Goal: Task Accomplishment & Management: Use online tool/utility

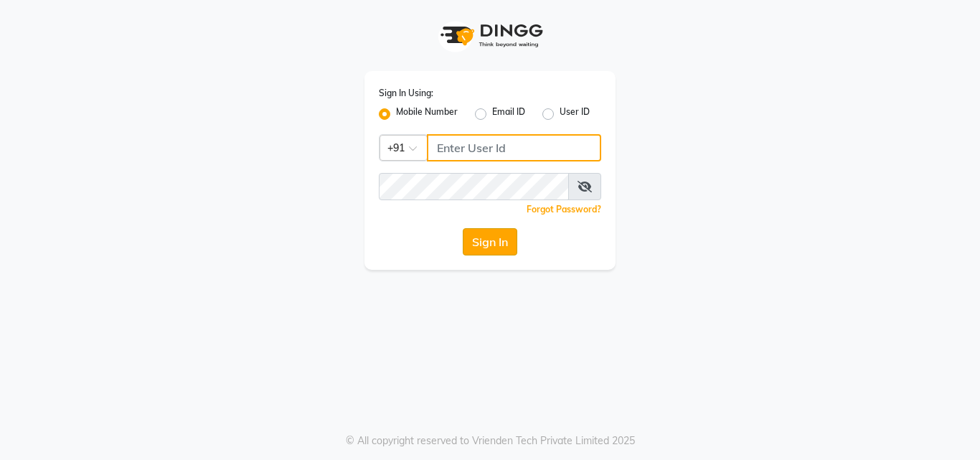
type input "9690906050"
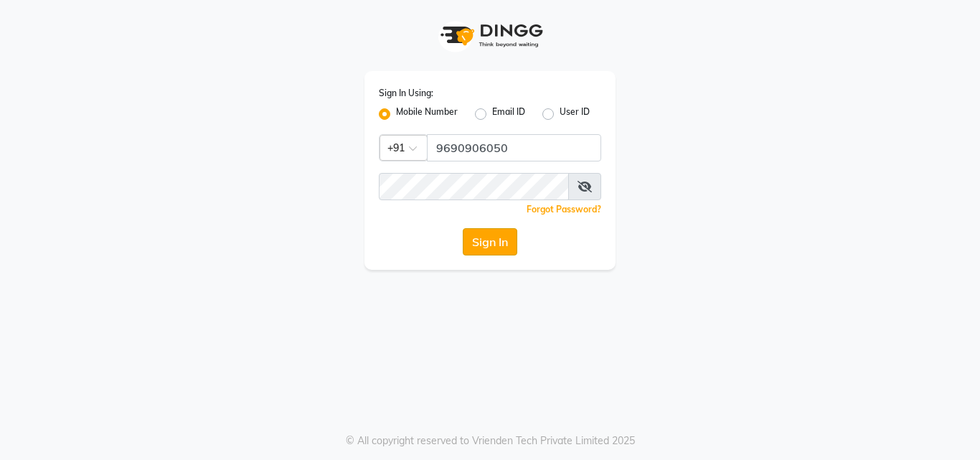
click at [497, 238] on button "Sign In" at bounding box center [490, 241] width 55 height 27
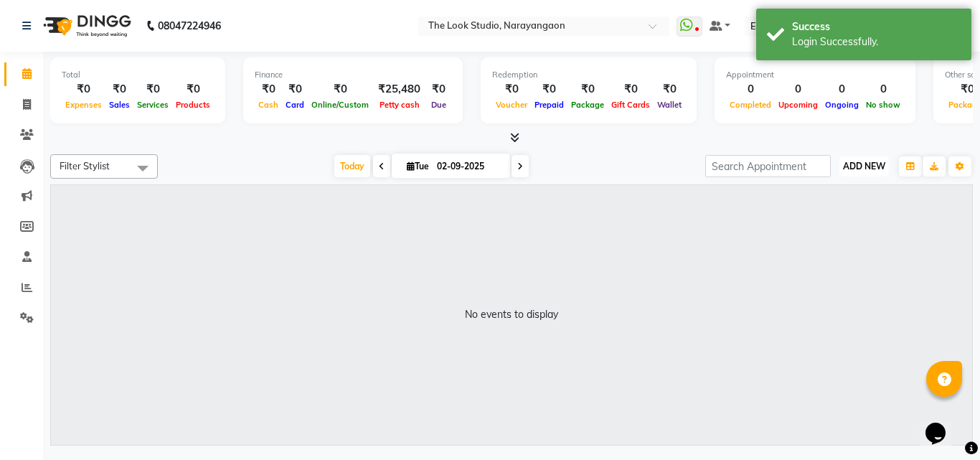
click at [865, 172] on button "ADD NEW Toggle Dropdown" at bounding box center [865, 166] width 50 height 20
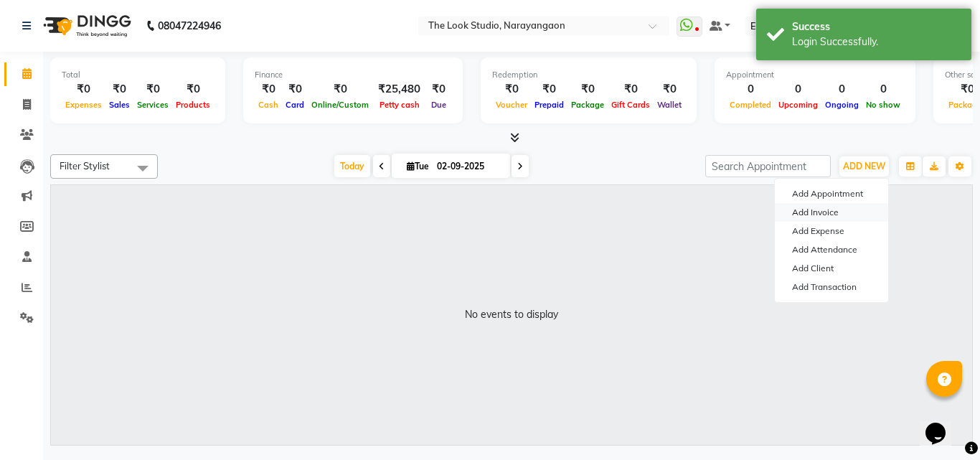
click at [839, 214] on link "Add Invoice" at bounding box center [831, 212] width 113 height 19
select select "867"
select select "service"
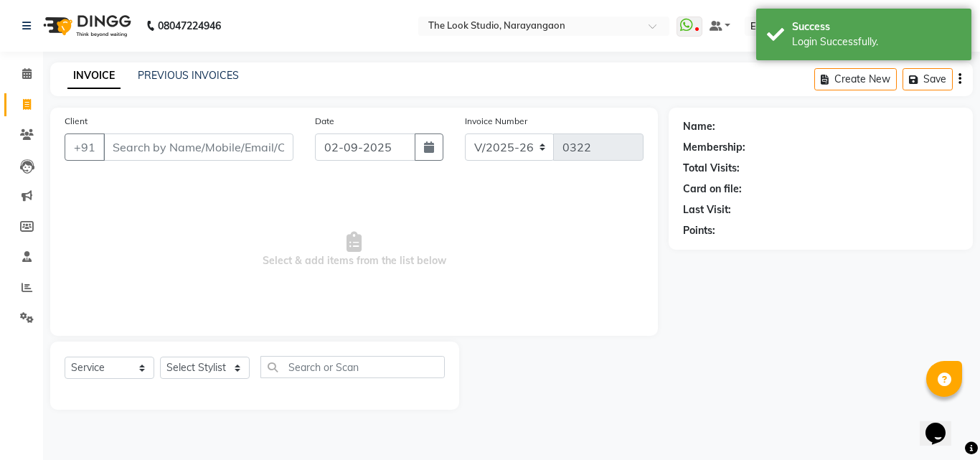
click at [226, 149] on input "Client" at bounding box center [198, 146] width 190 height 27
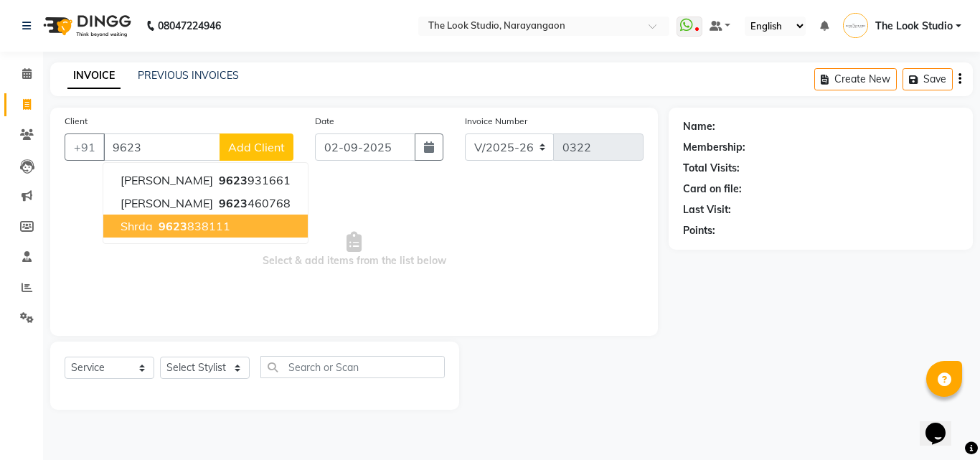
click at [171, 225] on span "9623" at bounding box center [173, 226] width 29 height 14
type input "9623838111"
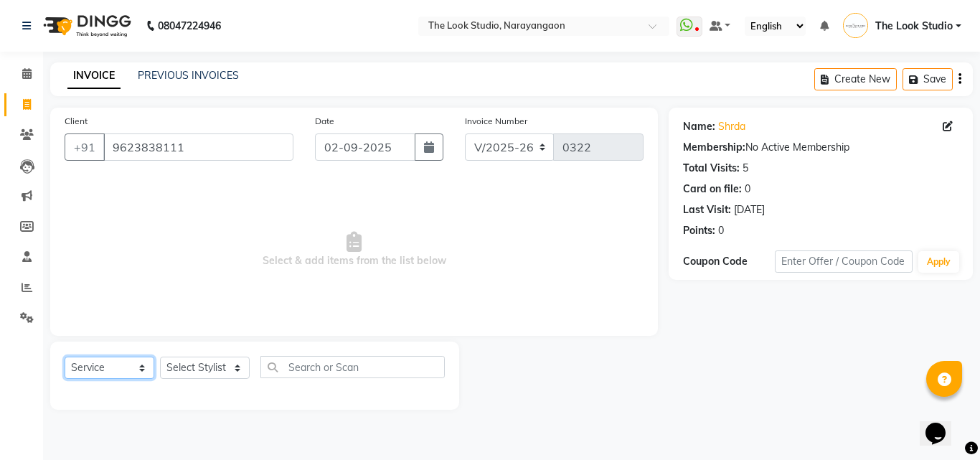
click at [116, 370] on select "Select Service Product Membership Package Voucher Prepaid Gift Card" at bounding box center [110, 368] width 90 height 22
click at [65, 357] on select "Select Service Product Membership Package Voucher Prepaid Gift Card" at bounding box center [110, 368] width 90 height 22
click at [224, 369] on select "Select Stylist Sanjivni The Look Studio" at bounding box center [205, 368] width 90 height 22
select select "86392"
click at [160, 357] on select "Select Stylist Sanjivni The Look Studio" at bounding box center [205, 368] width 90 height 22
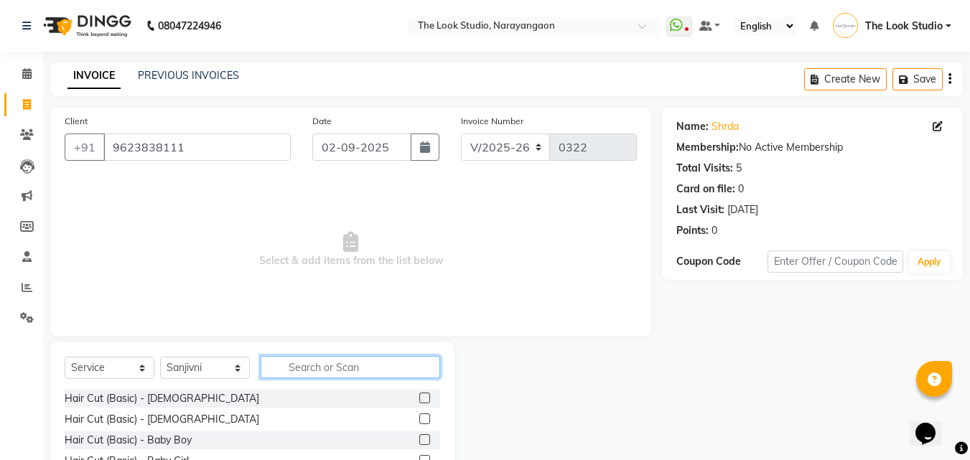
click at [311, 365] on input "text" at bounding box center [349, 367] width 179 height 22
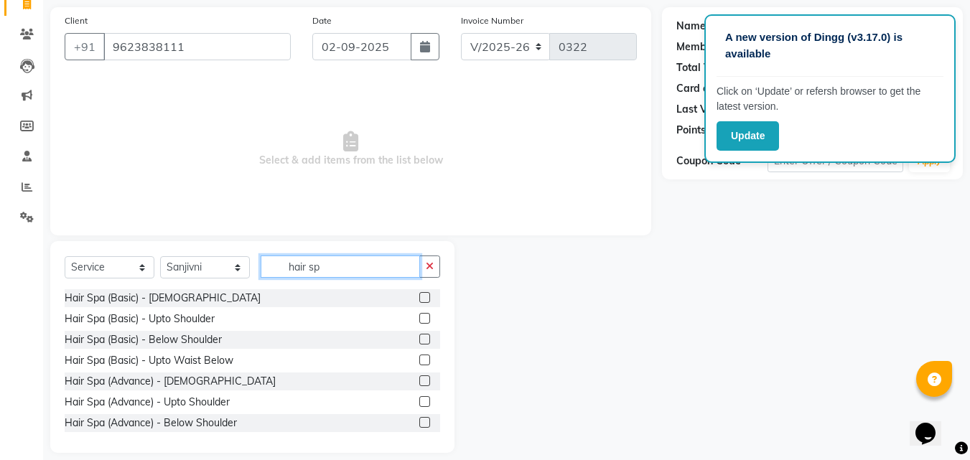
scroll to position [115, 0]
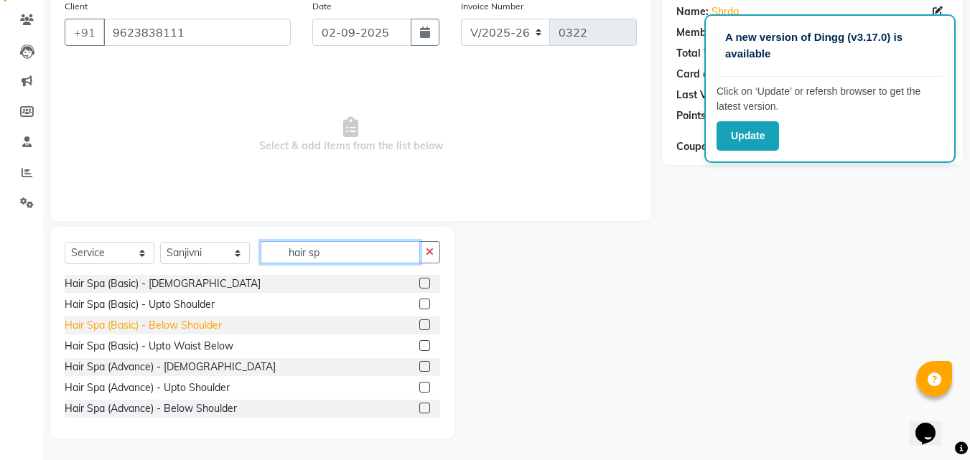
type input "hair sp"
click at [126, 323] on div "Hair Spa (Basic) - Below Shoulder" at bounding box center [143, 325] width 157 height 15
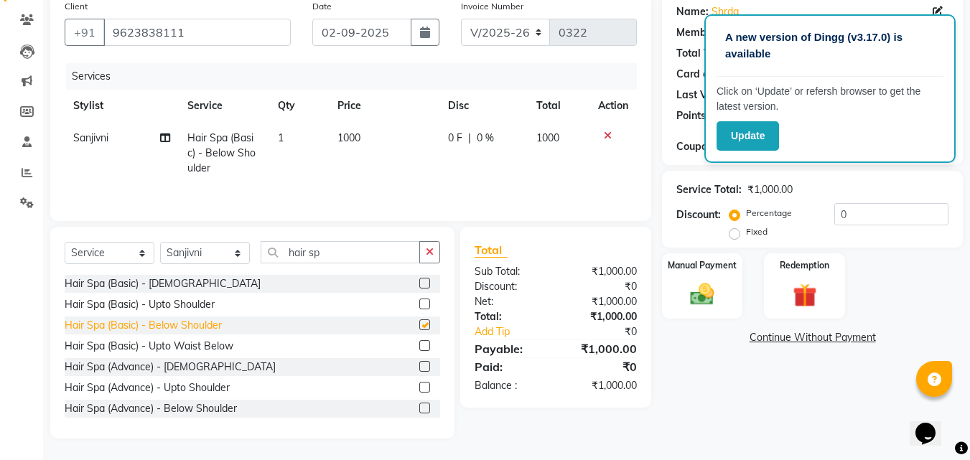
checkbox input "false"
click at [350, 139] on span "1000" at bounding box center [348, 137] width 23 height 13
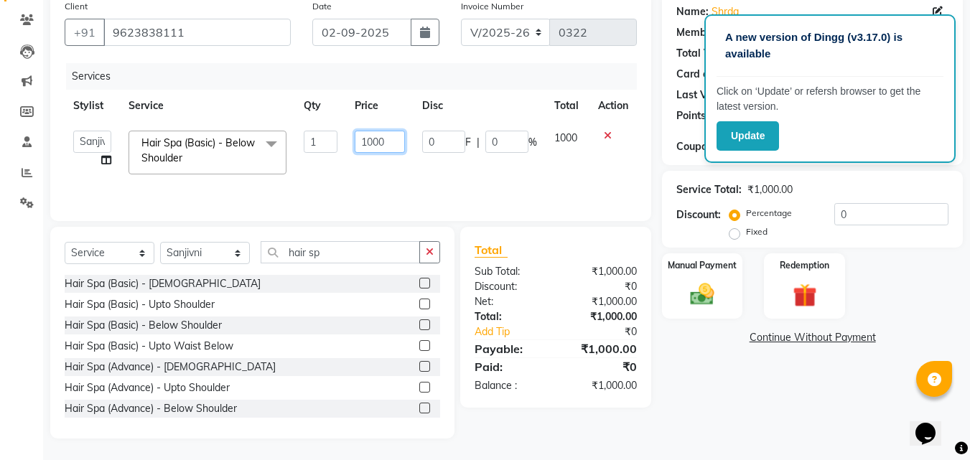
click at [375, 141] on input "1000" at bounding box center [380, 142] width 50 height 22
type input "900"
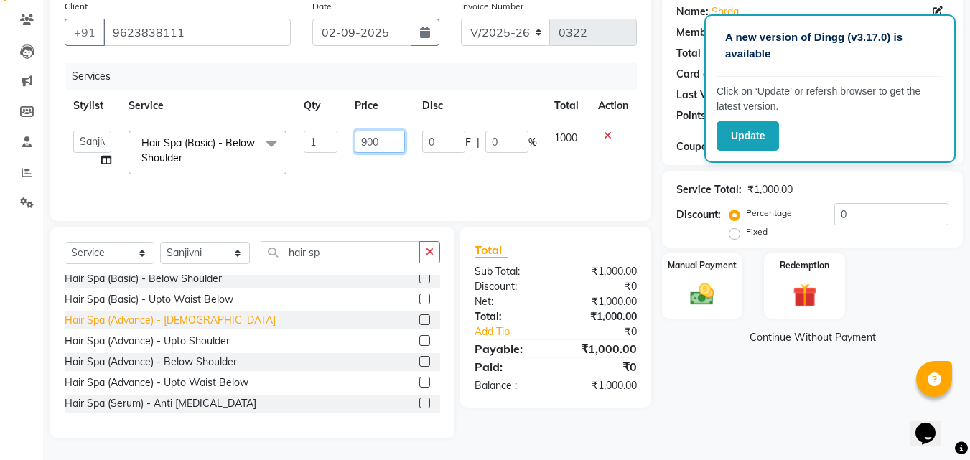
scroll to position [72, 0]
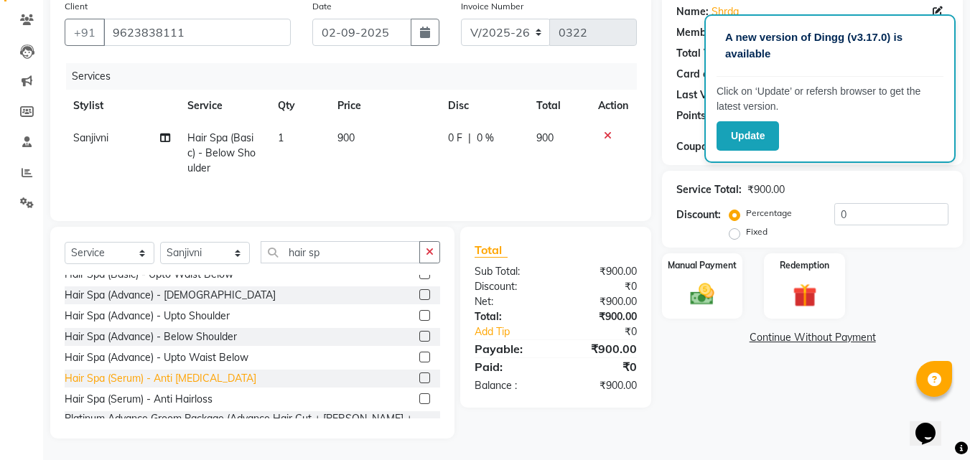
click at [126, 376] on div "Hair Spa (Serum) - Anti [MEDICAL_DATA]" at bounding box center [161, 378] width 192 height 15
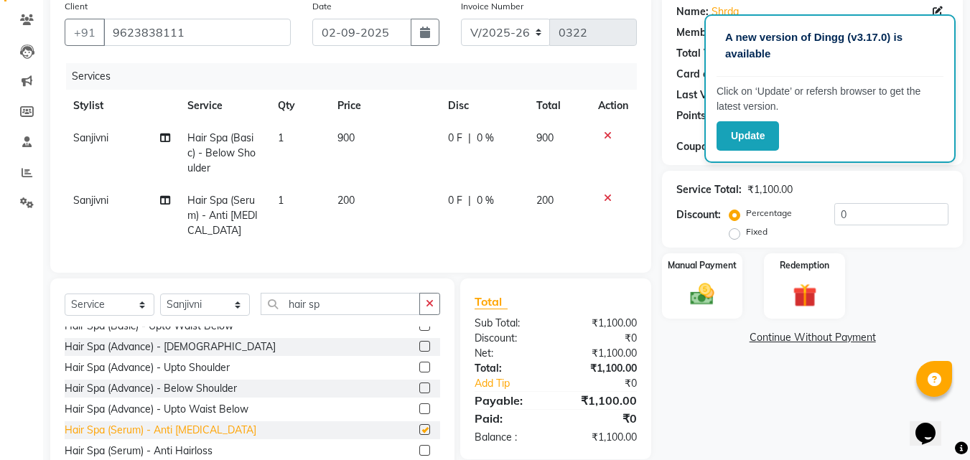
checkbox input "false"
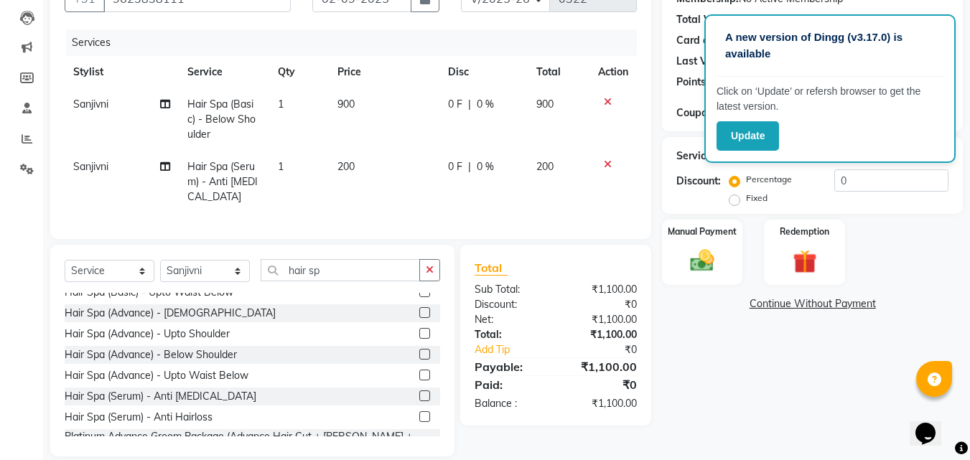
scroll to position [177, 0]
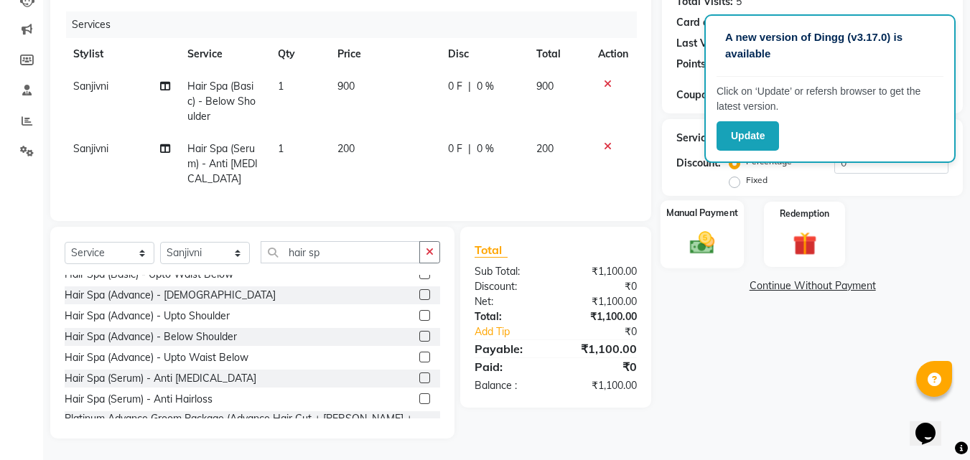
click at [708, 206] on label "Manual Payment" at bounding box center [702, 213] width 72 height 14
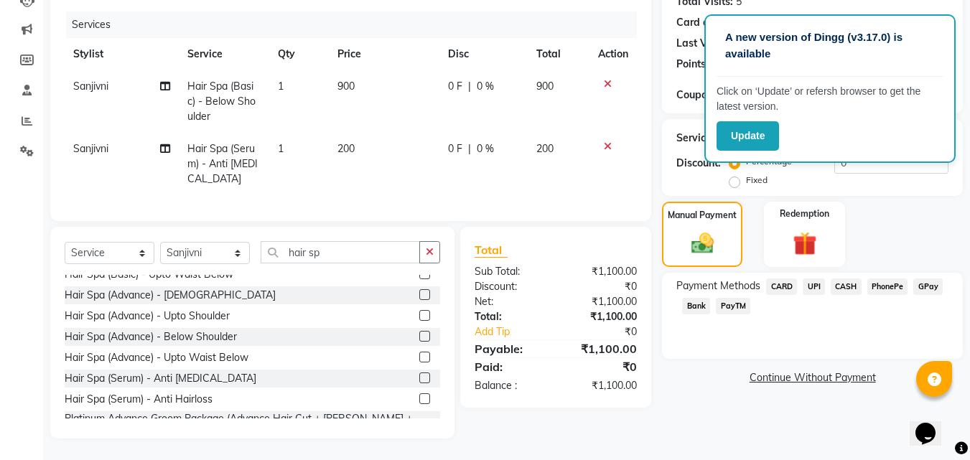
click at [851, 278] on span "CASH" at bounding box center [845, 286] width 31 height 17
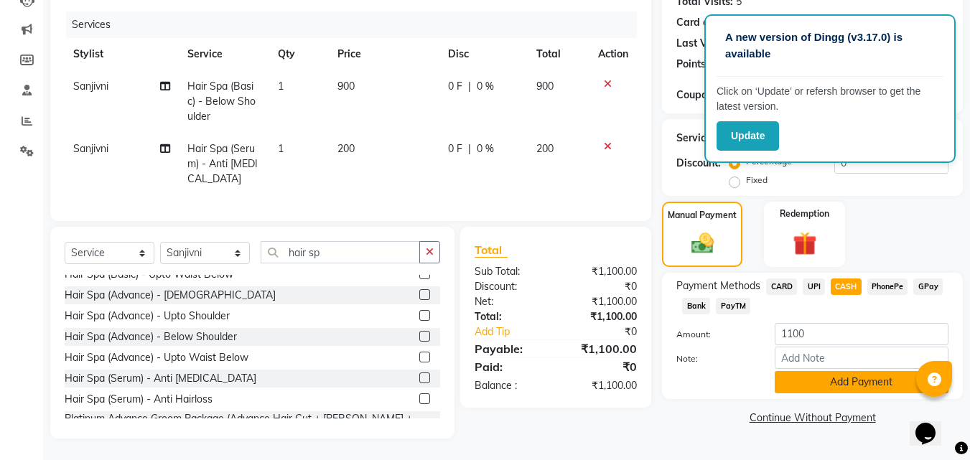
click at [849, 371] on button "Add Payment" at bounding box center [861, 382] width 174 height 22
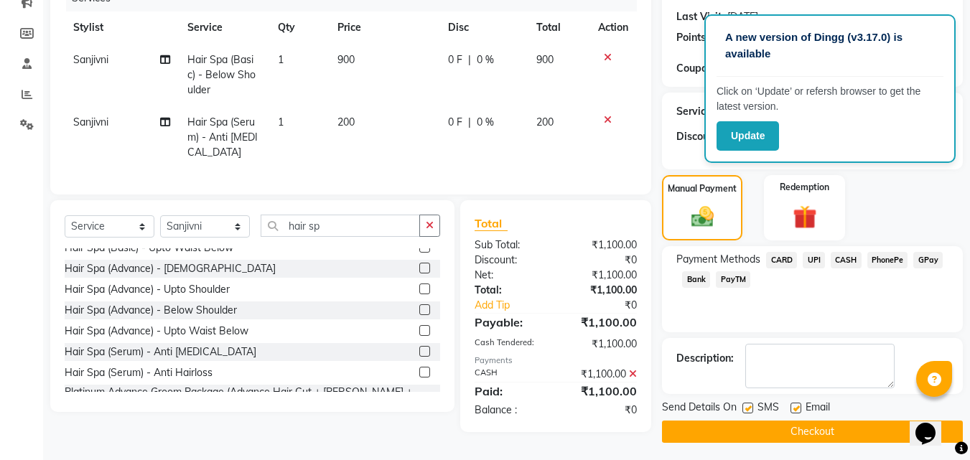
scroll to position [197, 0]
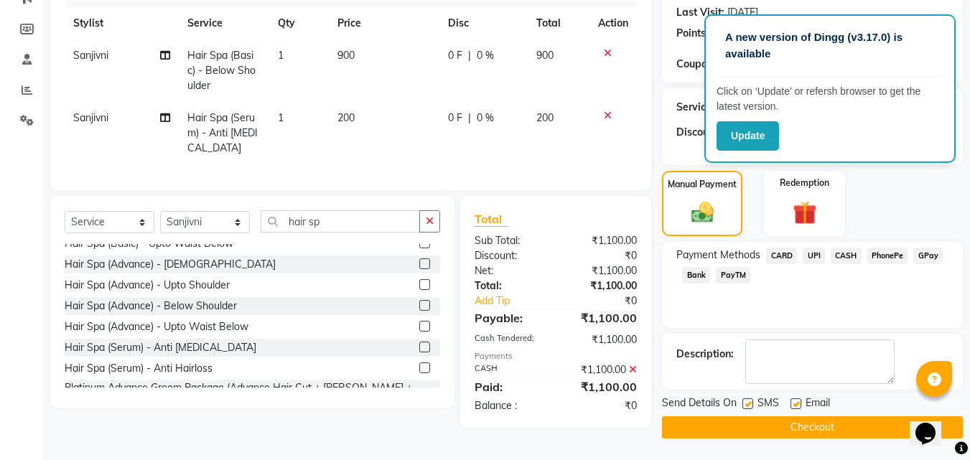
click at [805, 425] on button "Checkout" at bounding box center [812, 427] width 301 height 22
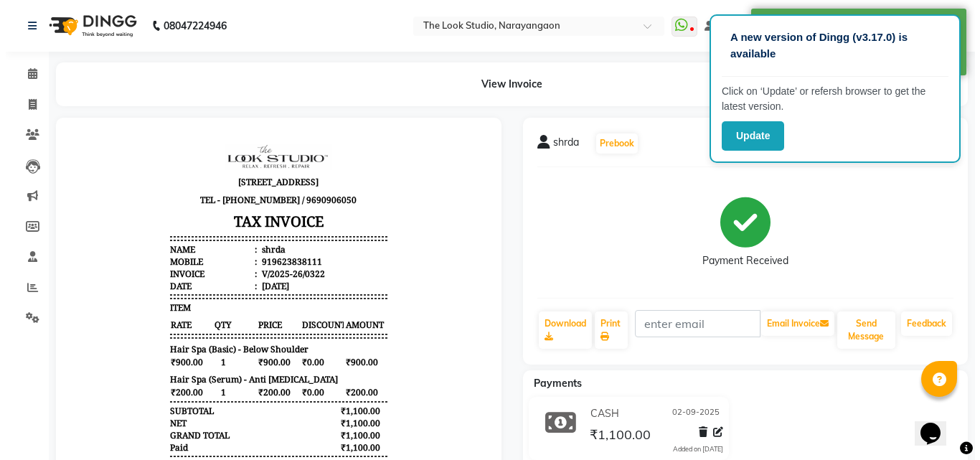
scroll to position [11, 0]
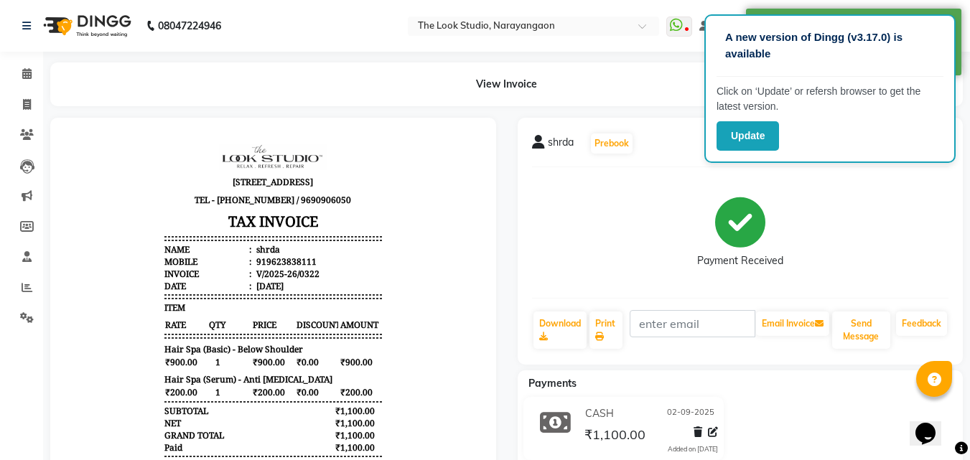
click at [291, 71] on div "View Invoice" at bounding box center [506, 84] width 912 height 44
select select "service"
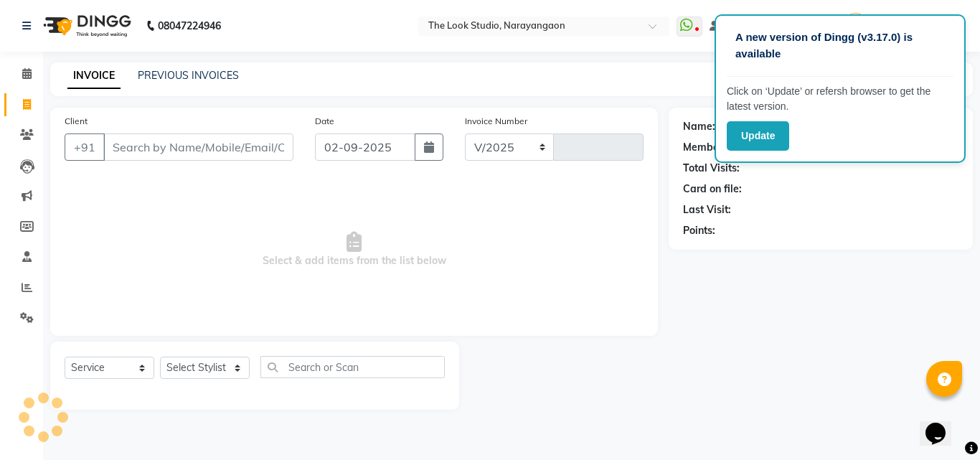
select select "867"
type input "0323"
